Goal: Information Seeking & Learning: Learn about a topic

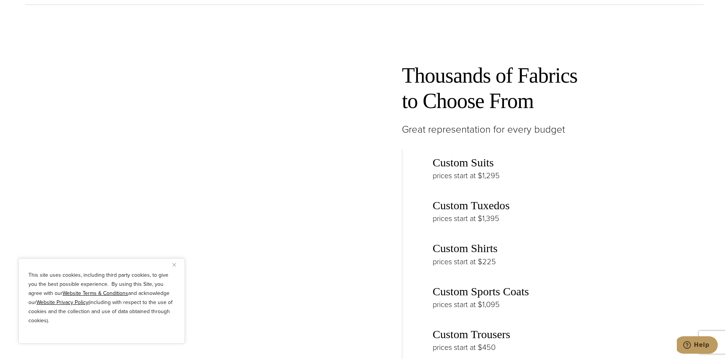
scroll to position [1138, 0]
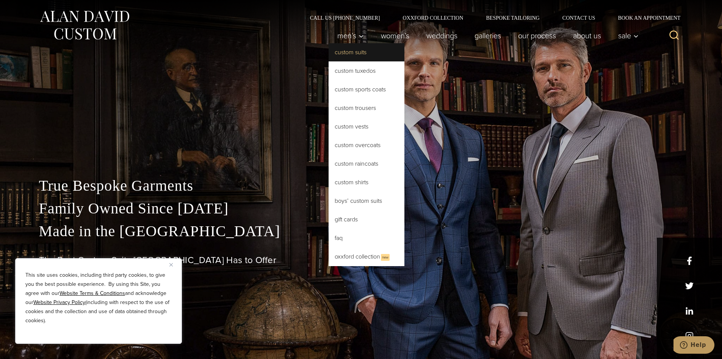
click at [353, 56] on link "Custom Suits" at bounding box center [367, 52] width 76 height 18
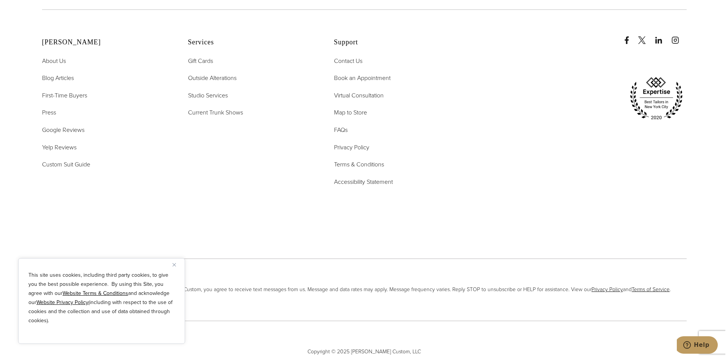
scroll to position [5034, 0]
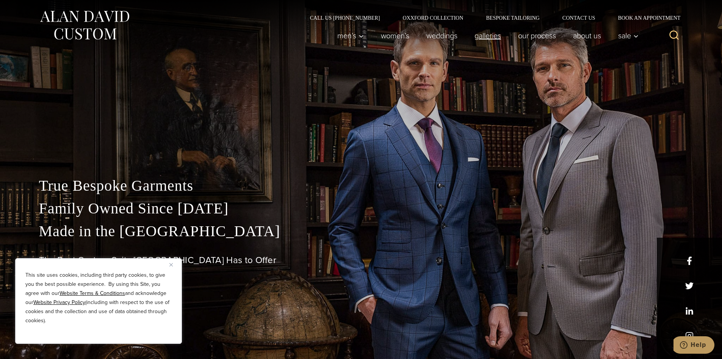
click at [489, 38] on link "Galleries" at bounding box center [488, 35] width 44 height 15
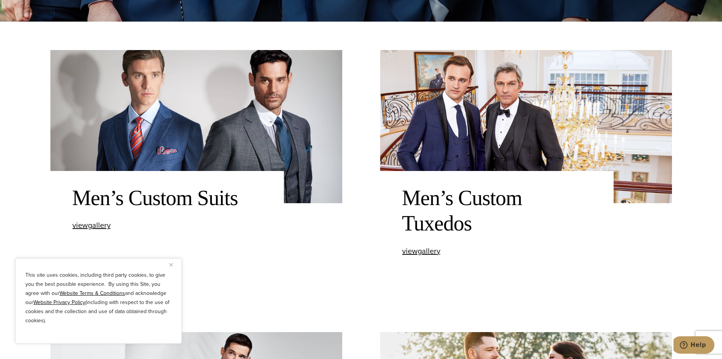
scroll to position [379, 0]
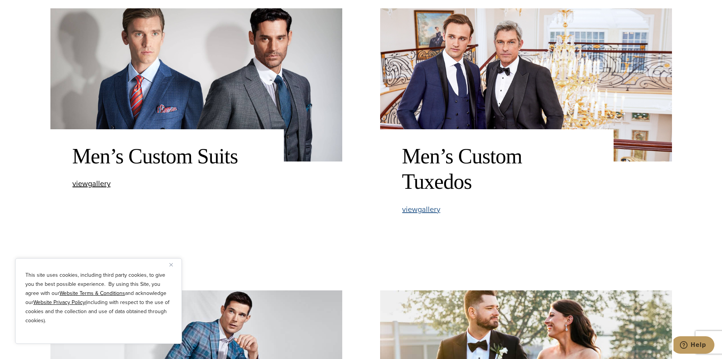
click at [431, 211] on span "view Men’s Custom Tuxedos gallery" at bounding box center [421, 209] width 38 height 11
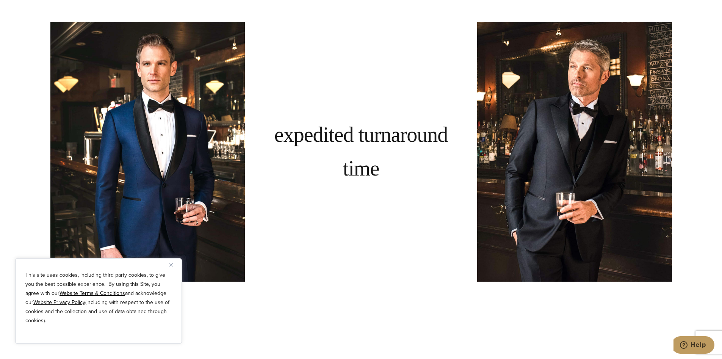
scroll to position [3640, 0]
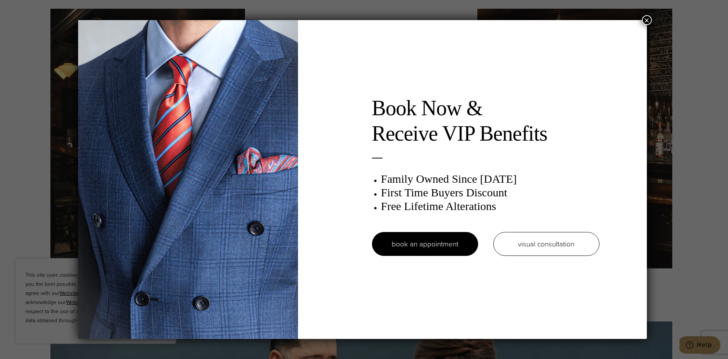
click at [649, 19] on button "×" at bounding box center [647, 20] width 10 height 10
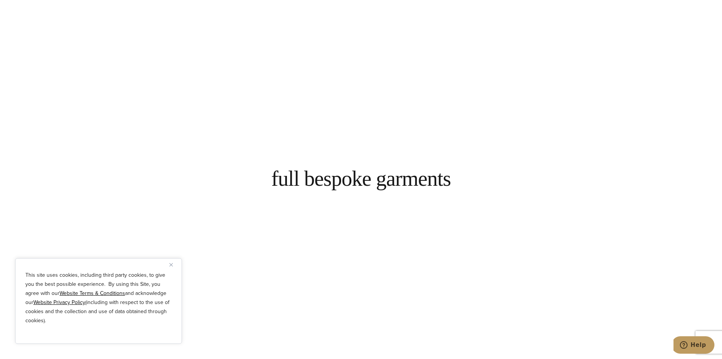
scroll to position [0, 0]
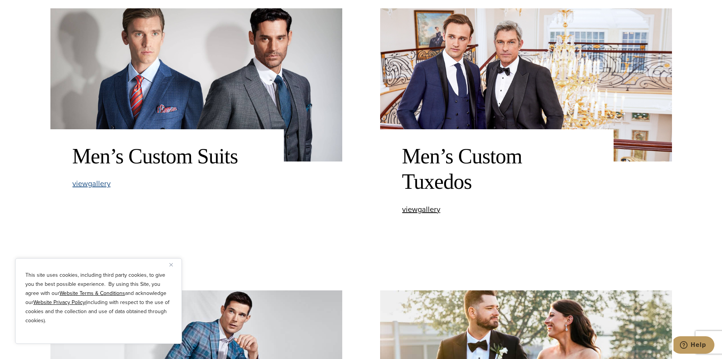
click at [96, 185] on span "view Men’s Custom Suits gallery" at bounding box center [91, 183] width 38 height 11
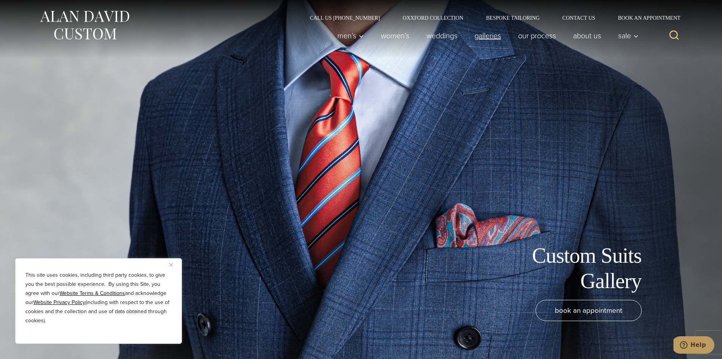
click at [496, 36] on link "Galleries" at bounding box center [488, 35] width 44 height 15
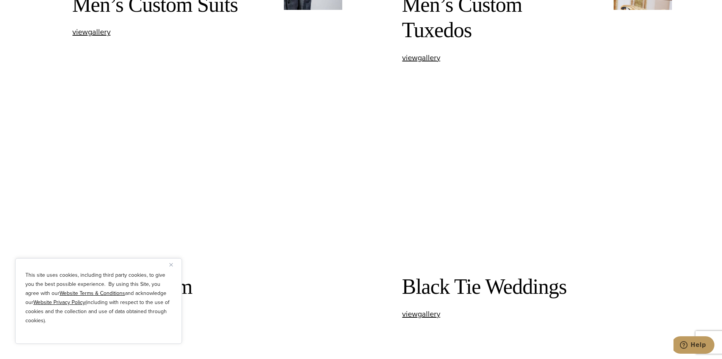
scroll to position [683, 0]
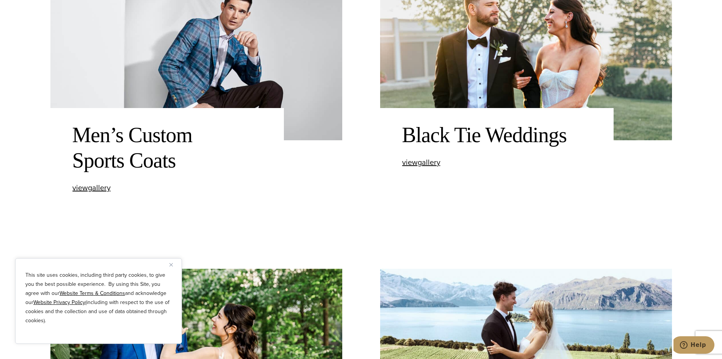
click at [212, 48] on img at bounding box center [196, 63] width 292 height 153
click at [100, 188] on span "view Men’s Custom Sports Coats gallery" at bounding box center [91, 187] width 38 height 11
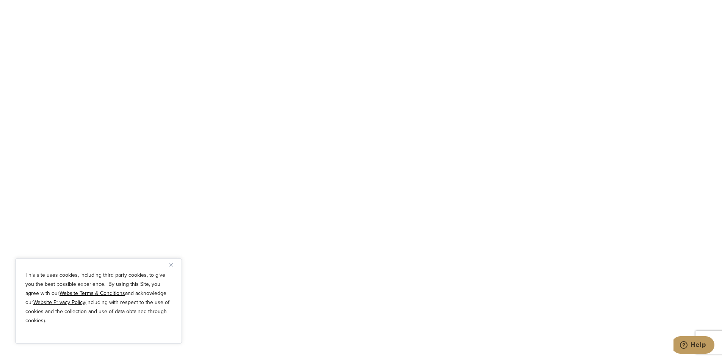
scroll to position [1706, 0]
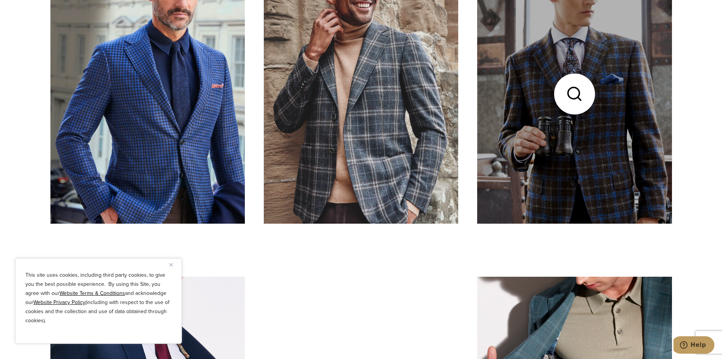
click at [630, 130] on link at bounding box center [574, 93] width 195 height 259
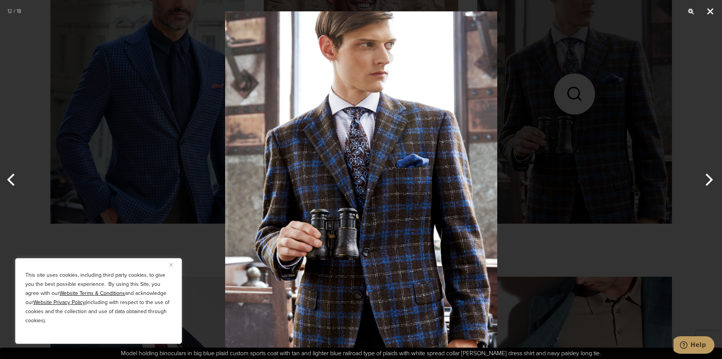
click at [714, 13] on button "Close" at bounding box center [710, 11] width 19 height 23
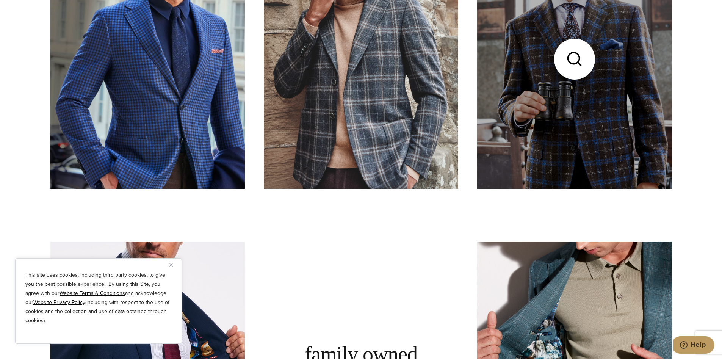
scroll to position [1631, 0]
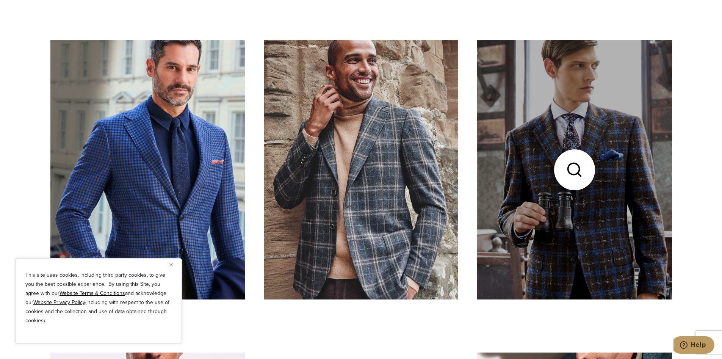
click at [577, 173] on link at bounding box center [574, 169] width 195 height 259
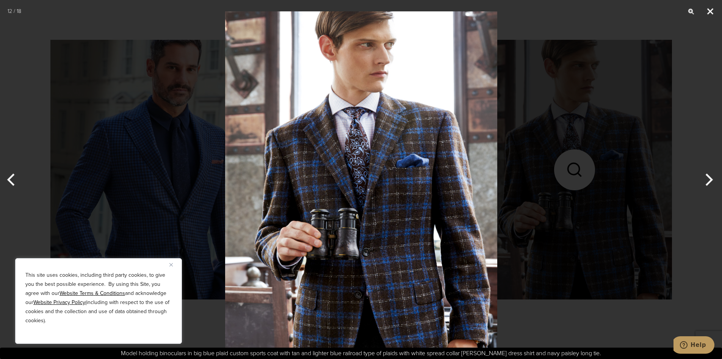
click at [711, 12] on button "Close" at bounding box center [710, 11] width 19 height 23
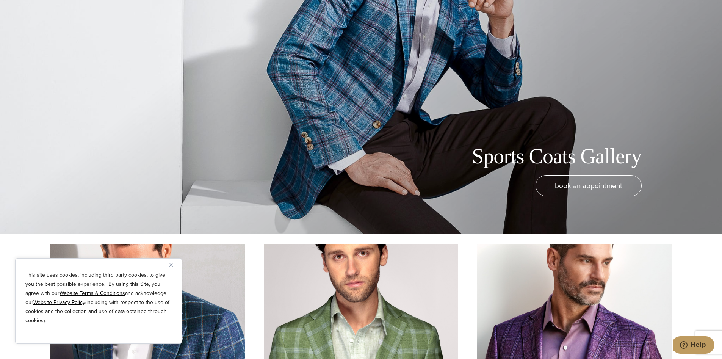
scroll to position [0, 0]
